Goal: Information Seeking & Learning: Understand process/instructions

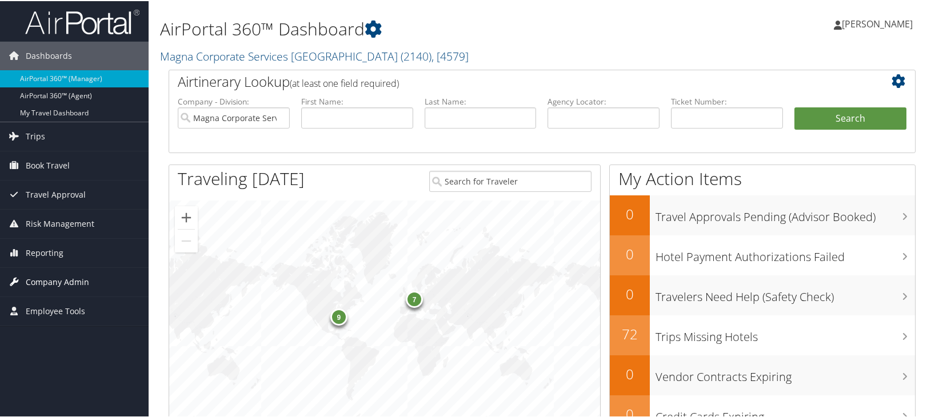
click at [71, 286] on span "Company Admin" at bounding box center [57, 281] width 63 height 29
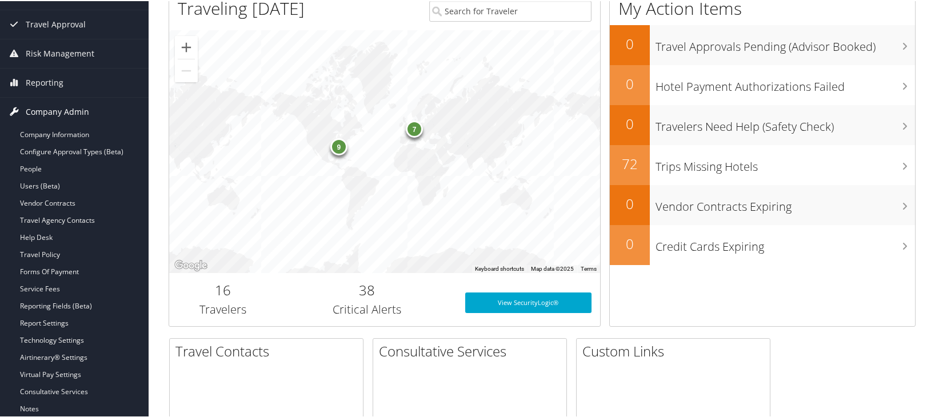
scroll to position [171, 0]
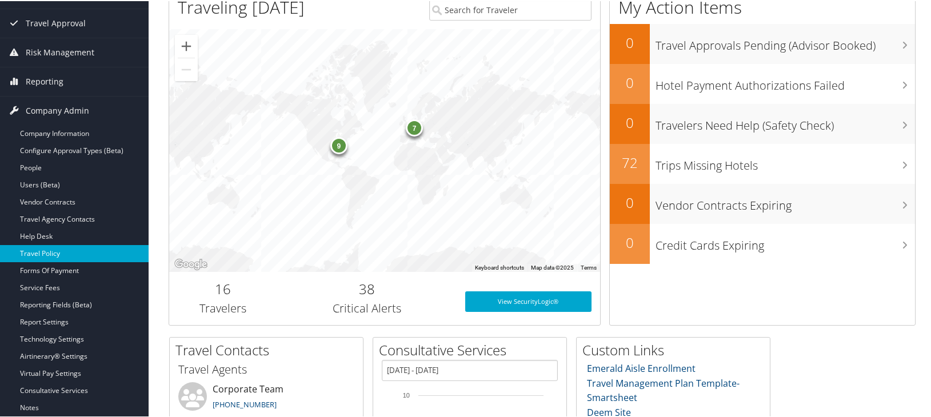
click at [54, 249] on link "Travel Policy" at bounding box center [74, 252] width 149 height 17
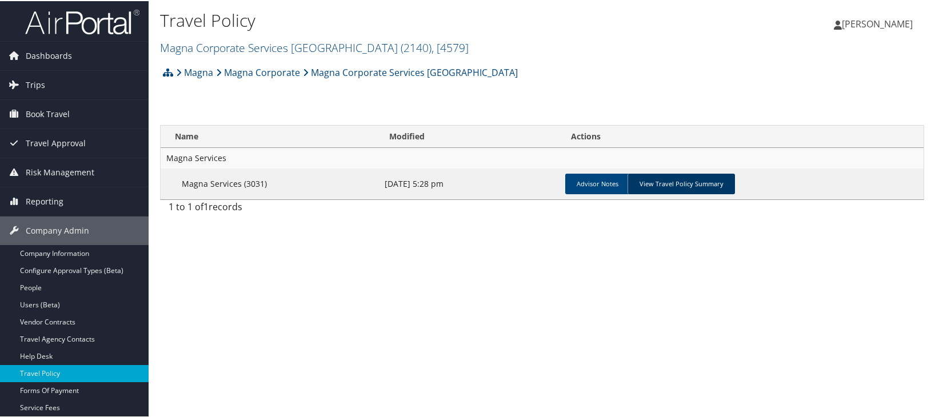
click at [680, 184] on link "View Travel Policy Summary" at bounding box center [680, 183] width 107 height 21
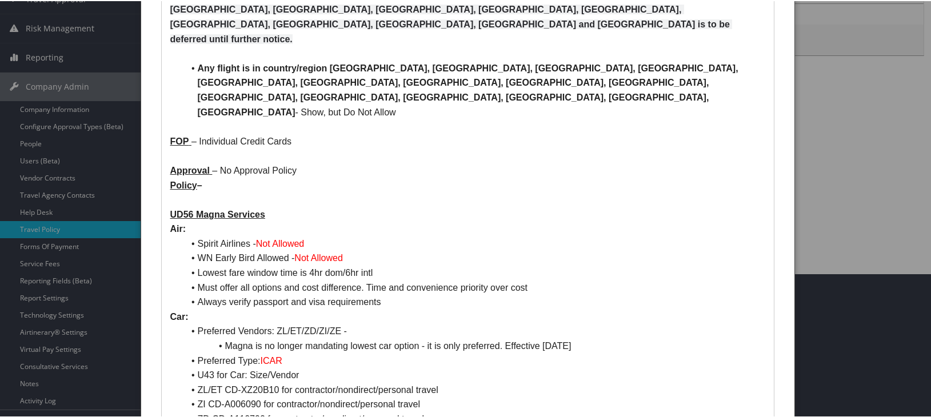
scroll to position [171, 0]
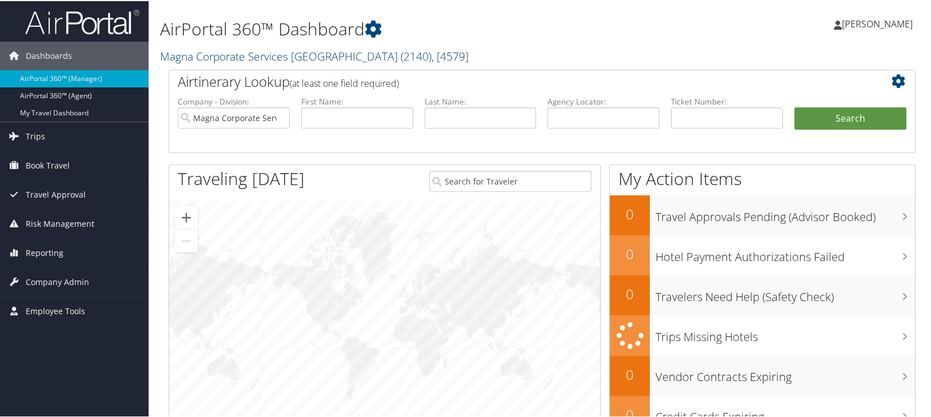
click at [217, 59] on link "Magna Corporate Services America ( 2140 ) , [ 4579 ]" at bounding box center [314, 54] width 308 height 15
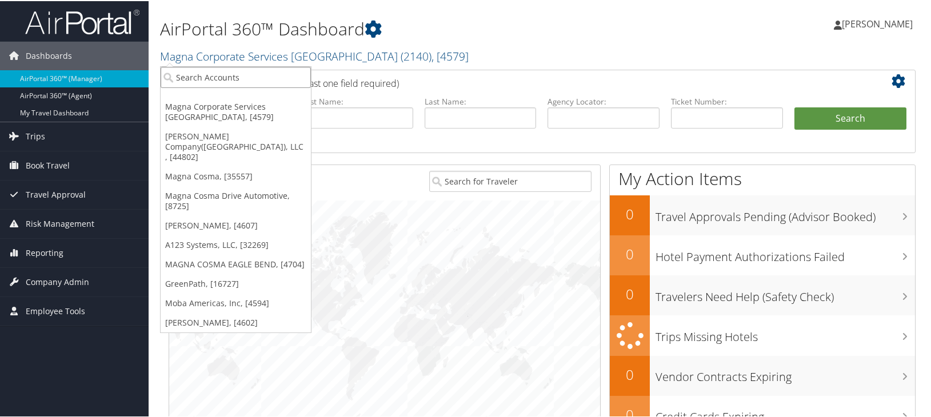
click at [213, 77] on input "search" at bounding box center [236, 76] width 150 height 21
type input "2096"
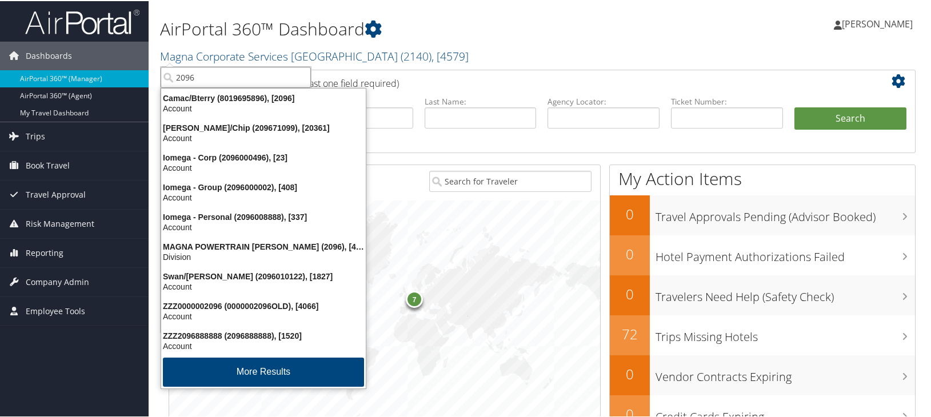
click at [221, 74] on input "2096" at bounding box center [236, 76] width 150 height 21
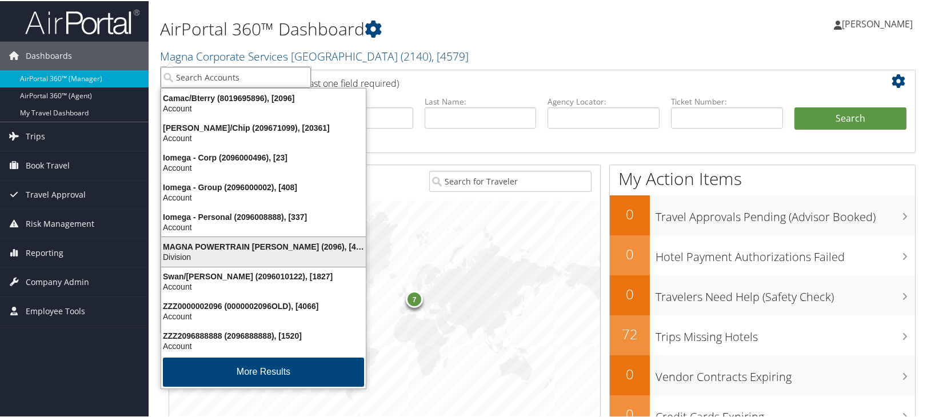
click at [205, 256] on div "Division" at bounding box center [263, 256] width 218 height 10
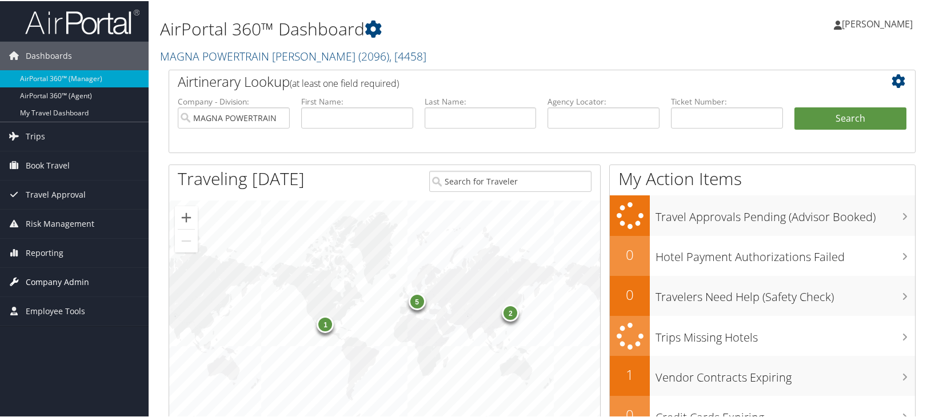
click at [39, 283] on span "Company Admin" at bounding box center [57, 281] width 63 height 29
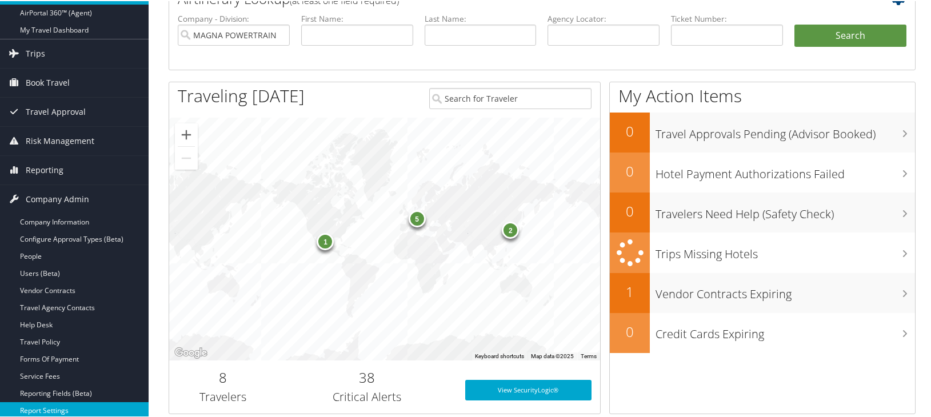
scroll to position [229, 0]
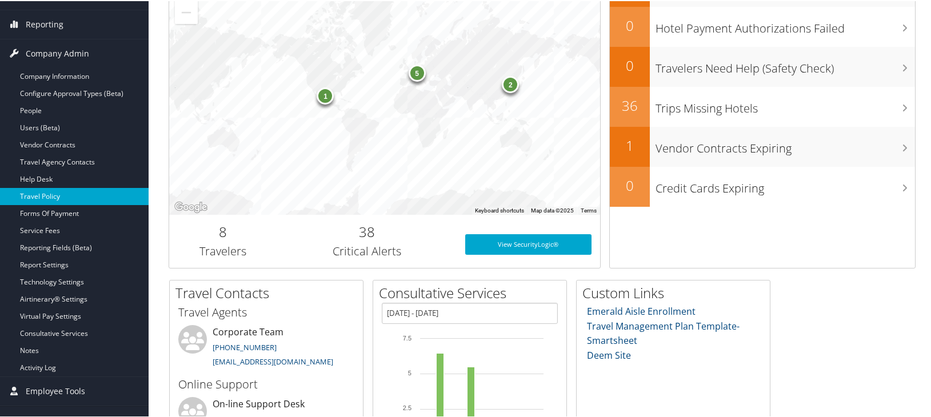
click at [59, 198] on link "Travel Policy" at bounding box center [74, 195] width 149 height 17
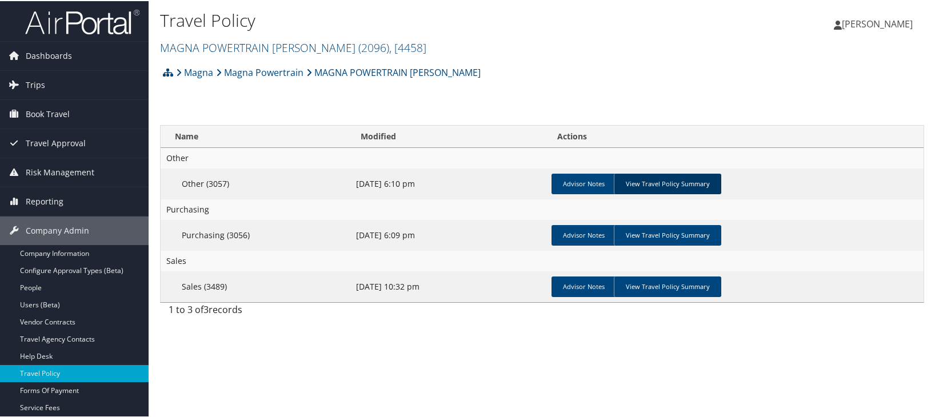
click at [670, 184] on link "View Travel Policy Summary" at bounding box center [667, 183] width 107 height 21
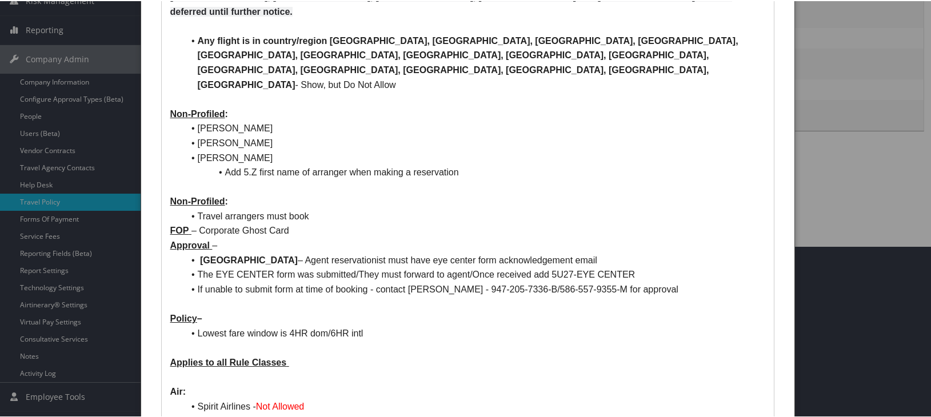
scroll to position [343, 0]
